Goal: Transaction & Acquisition: Book appointment/travel/reservation

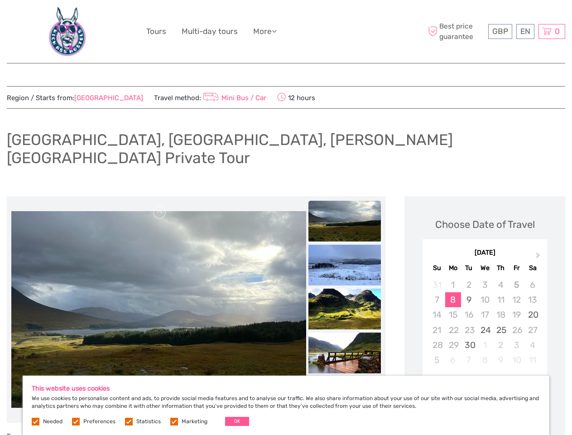
click at [286, 32] on ul "Tours Multi-day tours More Travel Articles Back to Hotel Travel Articles Back t…" at bounding box center [218, 31] width 144 height 13
click at [266, 31] on link "More" at bounding box center [265, 31] width 24 height 13
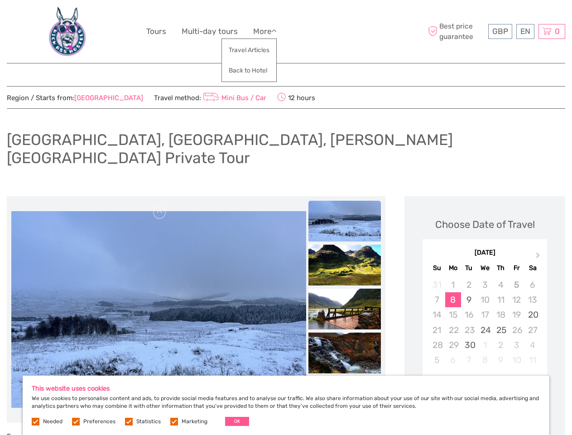
click at [277, 31] on icon at bounding box center [274, 31] width 5 height 8
click at [500, 31] on span "GBP" at bounding box center [500, 31] width 16 height 9
click at [525, 31] on div "EN English Español Deutsch" at bounding box center [525, 31] width 18 height 15
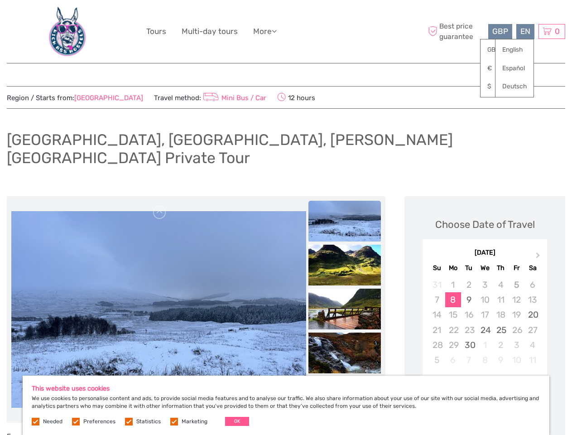
click at [551, 31] on div "0 Items Total £0.00 Checkout The shopping cart is empty." at bounding box center [551, 31] width 27 height 15
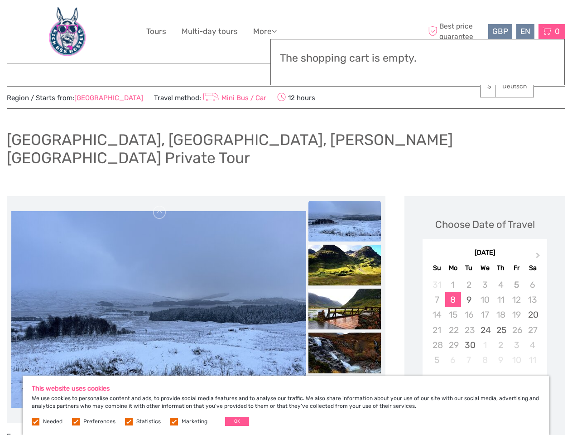
click at [158, 291] on img at bounding box center [158, 309] width 295 height 197
click at [160, 205] on link at bounding box center [160, 212] width 14 height 14
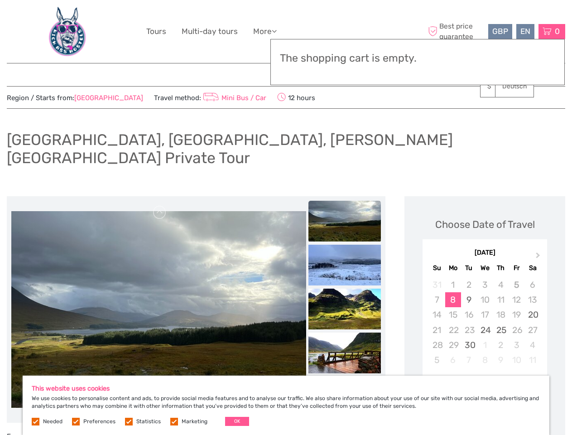
click at [345, 71] on div "Items Total £0.00 Checkout The shopping cart is empty." at bounding box center [417, 62] width 294 height 46
